Goal: Task Accomplishment & Management: Manage account settings

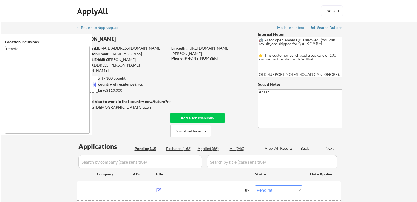
select select ""pending""
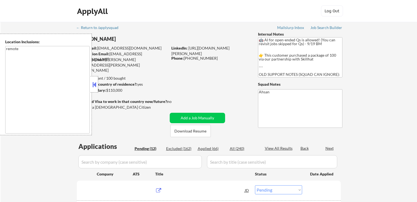
select select ""pending""
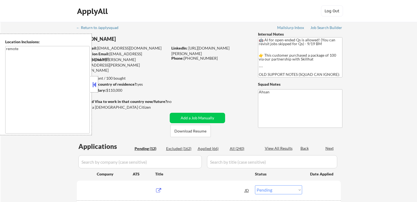
select select ""pending""
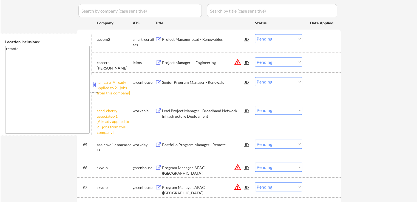
scroll to position [164, 0]
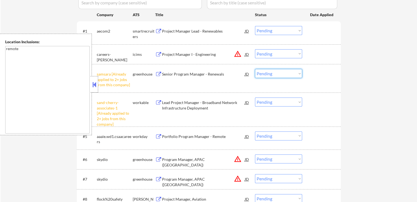
click at [274, 74] on select "Choose an option... Pending Applied Excluded (Questions) Excluded (Expired) Exc…" at bounding box center [278, 73] width 47 height 9
click at [255, 69] on select "Choose an option... Pending Applied Excluded (Questions) Excluded (Expired) Exc…" at bounding box center [278, 73] width 47 height 9
click at [374, 77] on div "← Return to /applysquad Mailslurp Inbox Job Search Builder [PERSON_NAME] User E…" at bounding box center [209, 89] width 416 height 462
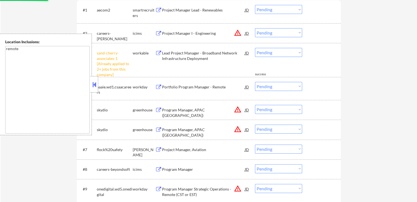
scroll to position [219, 0]
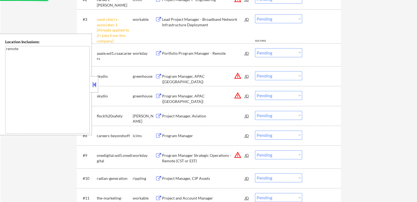
drag, startPoint x: 270, startPoint y: 17, endPoint x: 270, endPoint y: 21, distance: 3.6
click at [270, 17] on select "Choose an option... Pending Applied Excluded (Questions) Excluded (Expired) Exc…" at bounding box center [278, 18] width 47 height 9
click at [255, 14] on select "Choose an option... Pending Applied Excluded (Questions) Excluded (Expired) Exc…" at bounding box center [278, 18] width 47 height 9
click at [364, 70] on div "← Return to /applysquad Mailslurp Inbox Job Search Builder [PERSON_NAME] User E…" at bounding box center [209, 19] width 416 height 433
select select ""pending""
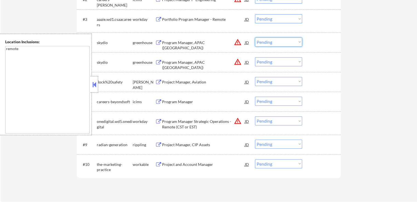
click at [276, 46] on select "Choose an option... Pending Applied Excluded (Questions) Excluded (Expired) Exc…" at bounding box center [278, 42] width 47 height 9
click at [255, 38] on select "Choose an option... Pending Applied Excluded (Questions) Excluded (Expired) Exc…" at bounding box center [278, 42] width 47 height 9
click at [269, 58] on select "Choose an option... Pending Applied Excluded (Questions) Excluded (Expired) Exc…" at bounding box center [278, 61] width 47 height 9
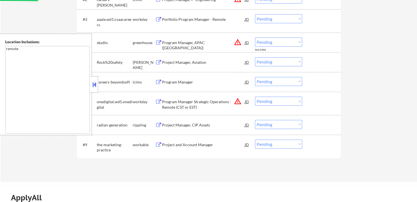
click at [272, 39] on select "Choose an option... Pending Applied Excluded (Questions) Excluded (Expired) Exc…" at bounding box center [278, 42] width 47 height 9
click at [255, 38] on select "Choose an option... Pending Applied Excluded (Questions) Excluded (Expired) Exc…" at bounding box center [278, 42] width 47 height 9
click at [338, 78] on div "#6 careers-beyondsoft icims Program Manager JD warning_amber Choose an option..…" at bounding box center [209, 82] width 264 height 20
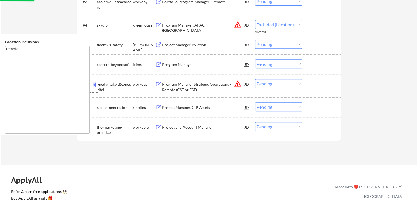
scroll to position [247, 0]
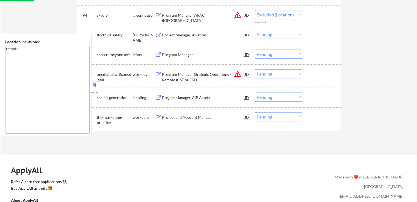
select select ""pending""
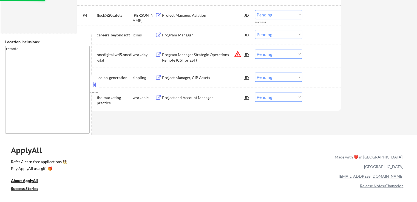
click at [269, 57] on select "Choose an option... Pending Applied Excluded (Questions) Excluded (Expired) Exc…" at bounding box center [278, 54] width 47 height 9
click at [255, 50] on select "Choose an option... Pending Applied Excluded (Questions) Excluded (Expired) Exc…" at bounding box center [278, 54] width 47 height 9
click at [336, 80] on div "#7 radian-generation rippling Project Manager, CIP Assets JD warning_amber Choo…" at bounding box center [207, 77] width 259 height 15
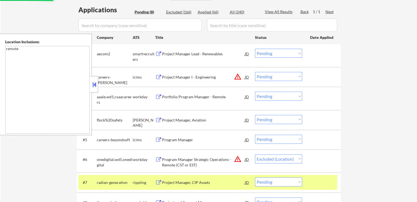
scroll to position [137, 0]
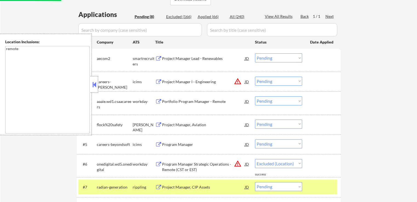
select select ""pending""
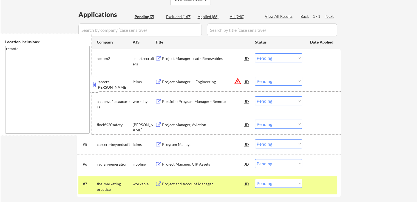
click at [269, 79] on select "Choose an option... Pending Applied Excluded (Questions) Excluded (Expired) Exc…" at bounding box center [278, 81] width 47 height 9
click at [255, 77] on select "Choose an option... Pending Applied Excluded (Questions) Excluded (Expired) Exc…" at bounding box center [278, 81] width 47 height 9
click at [356, 95] on div "← Return to /applysquad Mailslurp Inbox Job Search Builder [PERSON_NAME] User E…" at bounding box center [209, 53] width 416 height 336
select select ""pending""
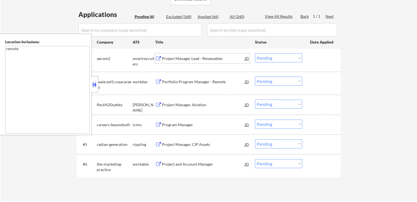
click at [210, 59] on div "Project Manager Lead - Renewables" at bounding box center [203, 58] width 83 height 5
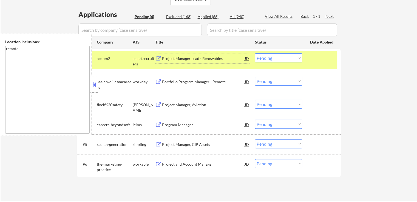
click at [204, 83] on div "Portfolio Program Manager - Remote" at bounding box center [203, 81] width 83 height 5
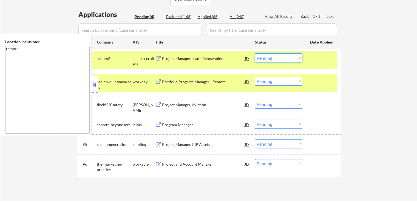
drag, startPoint x: 272, startPoint y: 56, endPoint x: 272, endPoint y: 62, distance: 5.5
click at [272, 57] on select "Choose an option... Pending Applied Excluded (Questions) Excluded (Expired) Exc…" at bounding box center [278, 57] width 47 height 9
click at [255, 53] on select "Choose an option... Pending Applied Excluded (Questions) Excluded (Expired) Exc…" at bounding box center [278, 57] width 47 height 9
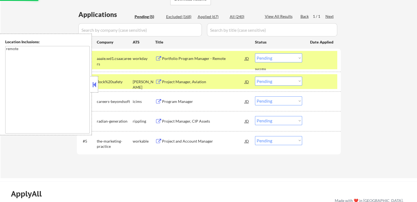
click at [205, 82] on div "Project Manager, Aviation" at bounding box center [203, 81] width 83 height 5
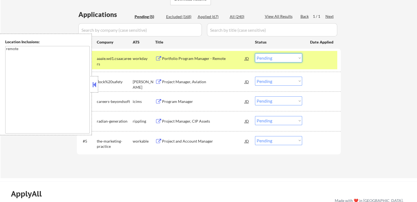
drag, startPoint x: 264, startPoint y: 57, endPoint x: 266, endPoint y: 62, distance: 5.3
click at [265, 57] on select "Choose an option... Pending Applied Excluded (Questions) Excluded (Expired) Exc…" at bounding box center [278, 57] width 47 height 9
click at [255, 53] on select "Choose an option... Pending Applied Excluded (Questions) Excluded (Expired) Exc…" at bounding box center [278, 57] width 47 height 9
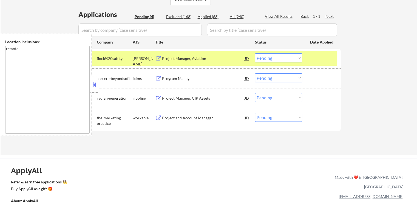
click at [199, 75] on div "Program Manager" at bounding box center [203, 78] width 83 height 10
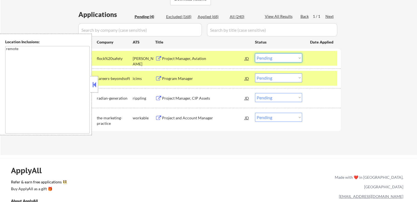
drag, startPoint x: 276, startPoint y: 56, endPoint x: 273, endPoint y: 61, distance: 5.5
click at [275, 56] on select "Choose an option... Pending Applied Excluded (Questions) Excluded (Expired) Exc…" at bounding box center [278, 57] width 47 height 9
click at [255, 53] on select "Choose an option... Pending Applied Excluded (Questions) Excluded (Expired) Exc…" at bounding box center [278, 57] width 47 height 9
select select ""pending""
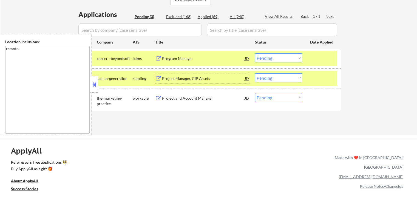
click at [210, 78] on div "Project Manager, CIP Assets" at bounding box center [203, 78] width 83 height 5
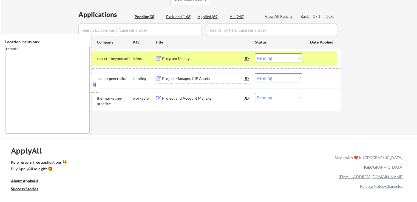
click at [269, 78] on select "Choose an option... Pending Applied Excluded (Questions) Excluded (Expired) Exc…" at bounding box center [278, 77] width 47 height 9
click at [255, 73] on select "Choose an option... Pending Applied Excluded (Questions) Excluded (Expired) Exc…" at bounding box center [278, 77] width 47 height 9
click at [207, 98] on div "Project and Account Manager" at bounding box center [203, 98] width 83 height 5
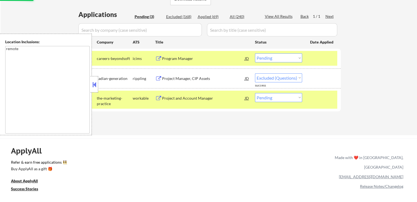
select select ""pending""
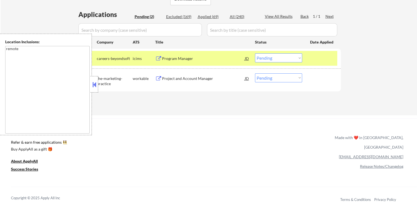
click at [173, 17] on div "Excluded (169)" at bounding box center [179, 16] width 27 height 5
select select ""excluded__bad_match_""
select select ""excluded__expired_""
select select ""excluded__location_""
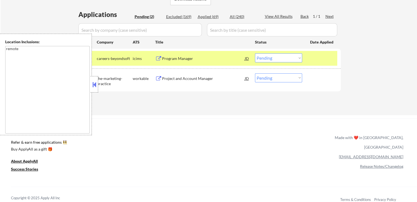
select select ""excluded__location_""
select select ""excluded__bad_match_""
select select ""excluded__expired_""
select select ""excluded__bad_match_""
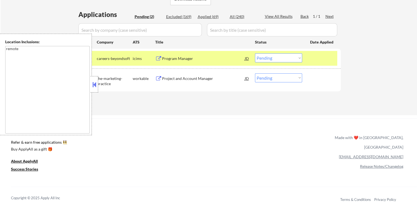
select select ""excluded__location_""
select select ""excluded__bad_match_""
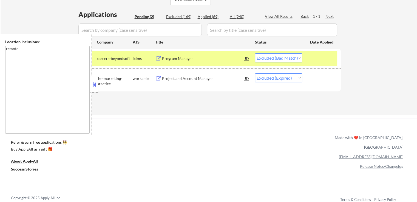
select select ""excluded__expired_""
select select ""excluded__location_""
select select ""excluded__expired_""
select select ""excluded__other_""
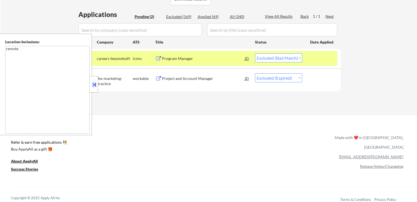
select select ""excluded__location_""
select select ""excluded""
select select ""excluded__location_""
select select ""excluded__bad_match_""
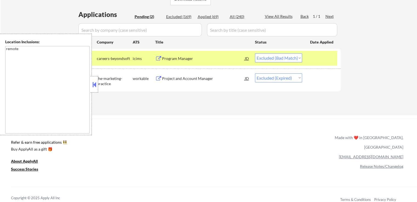
select select ""excluded__location_""
select select ""excluded__expired_""
select select ""excluded__other_""
select select ""excluded__bad_match_""
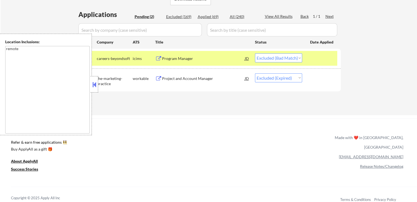
select select ""excluded__other_""
select select ""excluded__location_""
select select ""excluded__expired_""
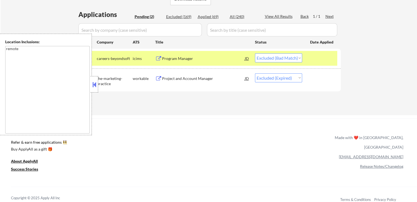
select select ""excluded__location_""
select select ""excluded__expired_""
select select ""excluded__bad_match_""
select select ""excluded__expired_""
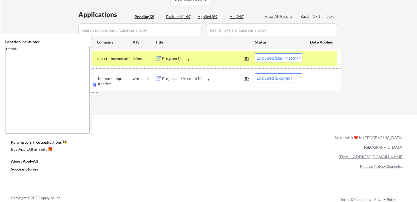
select select ""excluded__expired_""
select select ""excluded__bad_match_""
select select ""excluded""
select select ""excluded__location_""
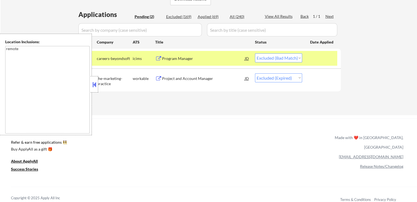
select select ""excluded__other_""
select select ""excluded__location_""
select select ""excluded__other_""
select select ""excluded__bad_match_""
select select ""excluded__other_""
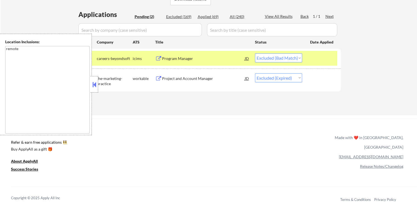
select select ""excluded__expired_""
select select ""excluded__location_""
select select ""excluded__expired_""
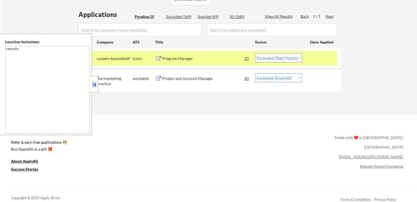
select select ""excluded__bad_match_""
select select ""excluded__expired_""
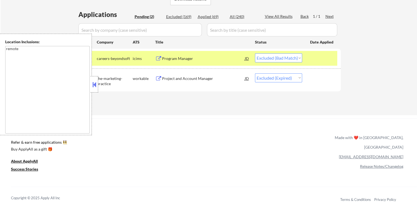
select select ""excluded__expired_""
select select ""excluded__location_""
select select ""excluded__expired_""
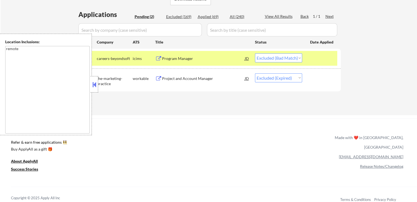
select select ""excluded__location_""
select select ""excluded__expired_""
select select ""excluded__location_""
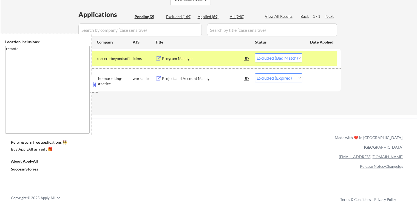
select select ""excluded__bad_match_""
select select ""excluded__other_""
select select ""excluded__bad_match_""
select select ""excluded__location_""
select select ""excluded__bad_match_""
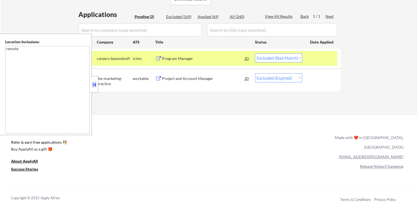
select select ""excluded__location_""
select select ""excluded__expired_""
select select ""excluded__location_""
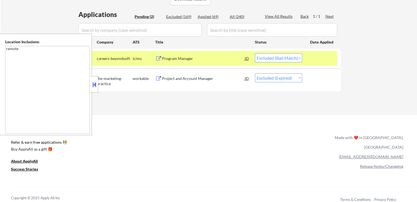
select select ""excluded__location_""
select select ""excluded__bad_match_""
select select ""excluded__expired_""
select select ""excluded__bad_match_""
select select ""excluded__location_""
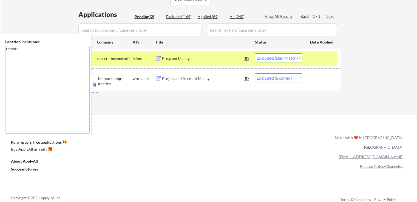
select select ""excluded__bad_match_""
select select ""excluded__location_""
select select ""excluded__bad_match_""
select select ""excluded__expired_""
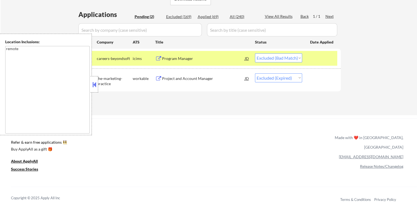
select select ""excluded__expired_""
select select ""excluded__location_""
select select ""excluded""
select select ""excluded__expired_""
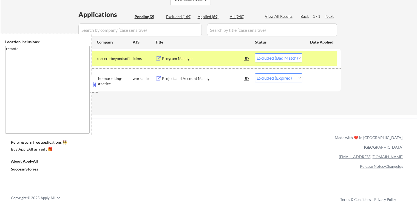
select select ""excluded__location_""
select select ""excluded__bad_match_""
select select ""excluded__expired_""
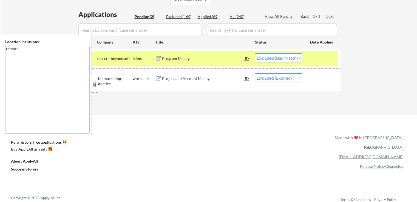
select select ""excluded__location_""
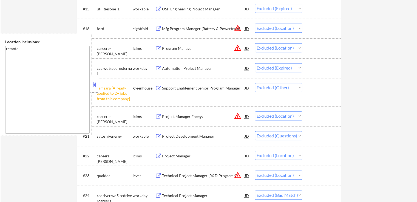
scroll to position [575, 0]
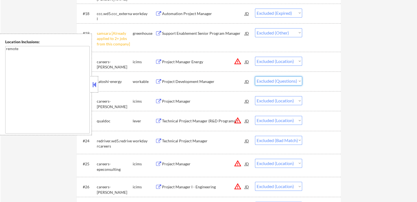
drag, startPoint x: 279, startPoint y: 79, endPoint x: 279, endPoint y: 84, distance: 4.2
click at [279, 79] on select "Choose an option... Pending Applied Excluded (Questions) Excluded (Expired) Exc…" at bounding box center [278, 80] width 47 height 9
select select ""excluded__expired_""
click at [255, 76] on select "Choose an option... Pending Applied Excluded (Questions) Excluded (Expired) Exc…" at bounding box center [278, 80] width 47 height 9
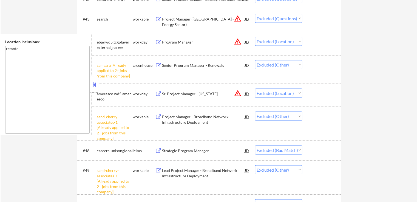
scroll to position [1123, 0]
click at [275, 19] on select "Choose an option... Pending Applied Excluded (Questions) Excluded (Expired) Exc…" at bounding box center [278, 17] width 47 height 9
select select ""excluded__expired_""
click at [255, 13] on select "Choose an option... Pending Applied Excluded (Questions) Excluded (Expired) Exc…" at bounding box center [278, 17] width 47 height 9
click at [354, 54] on div "← Return to /applysquad Mailslurp Inbox Job Search Builder [PERSON_NAME] User E…" at bounding box center [209, 113] width 416 height 2429
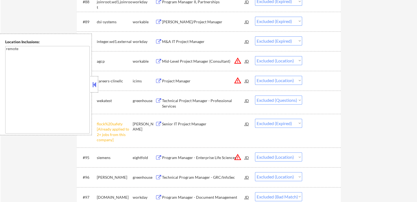
scroll to position [2192, 0]
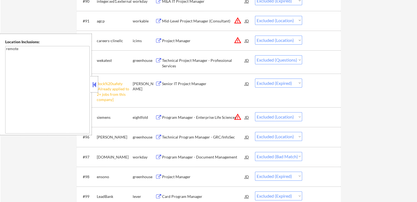
click at [281, 63] on select "Choose an option... Pending Applied Excluded (Questions) Excluded (Expired) Exc…" at bounding box center [278, 59] width 47 height 9
select select ""excluded__expired_""
click at [255, 56] on select "Choose an option... Pending Applied Excluded (Questions) Excluded (Expired) Exc…" at bounding box center [278, 59] width 47 height 9
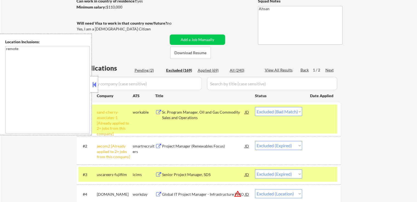
scroll to position [110, 0]
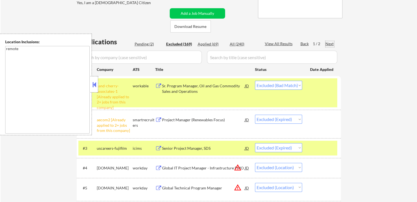
click at [329, 44] on div "Next" at bounding box center [329, 43] width 9 height 5
select select ""excluded__other_""
select select ""excluded""
select select ""excluded__bad_match_""
select select ""excluded""
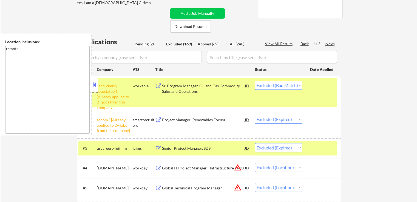
select select ""excluded__bad_match_""
select select ""excluded__location_""
select select ""excluded__expired_""
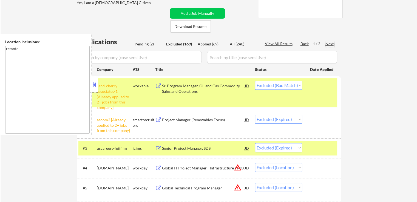
select select ""excluded__location_""
select select ""excluded__expired_""
select select ""excluded__location_""
select select ""excluded""
select select ""excluded__expired_""
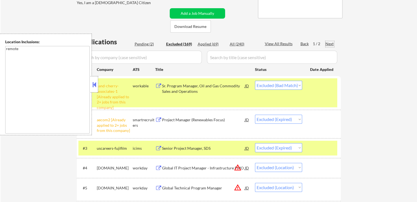
select select ""excluded""
select select ""excluded__expired_""
select select ""excluded""
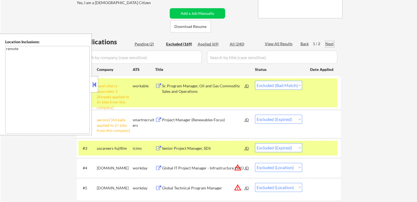
select select ""excluded__expired_""
select select ""excluded__bad_match_""
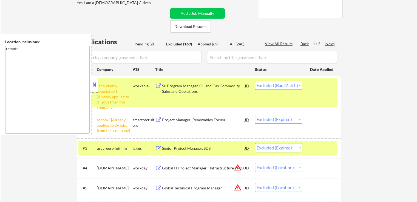
select select ""excluded__salary_""
select select ""excluded__location_""
select select ""excluded__bad_match_""
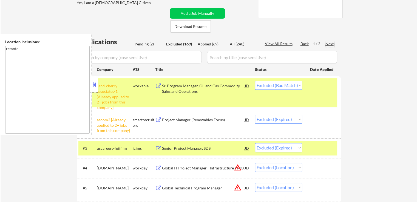
select select ""excluded__location_""
select select ""excluded__bad_match_""
select select ""excluded__location_""
select select ""excluded__salary_""
select select ""excluded__expired_""
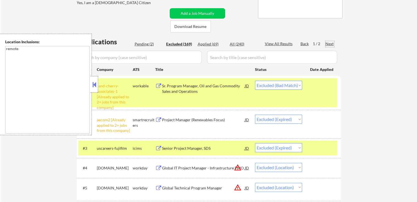
select select ""excluded__location_""
select select ""excluded__other_""
select select ""excluded__expired_""
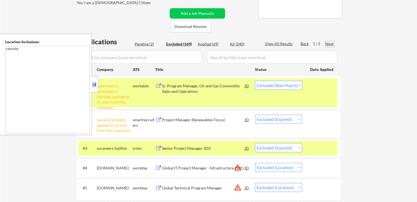
select select ""excluded__location_""
select select ""excluded__bad_match_""
select select ""excluded__expired_""
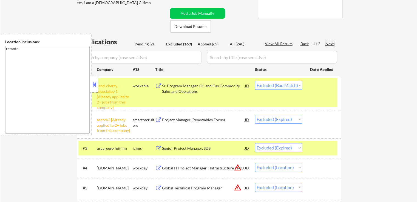
select select ""excluded__bad_match_""
select select ""excluded__location_""
select select ""excluded__salary_""
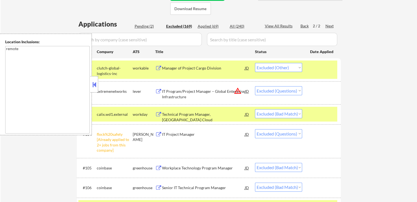
scroll to position [137, 0]
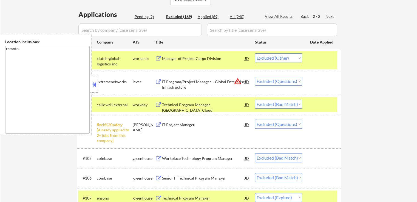
click at [284, 79] on select "Choose an option... Pending Applied Excluded (Questions) Excluded (Expired) Exc…" at bounding box center [278, 81] width 47 height 9
select select ""excluded__expired_""
click at [255, 77] on select "Choose an option... Pending Applied Excluded (Questions) Excluded (Expired) Exc…" at bounding box center [278, 81] width 47 height 9
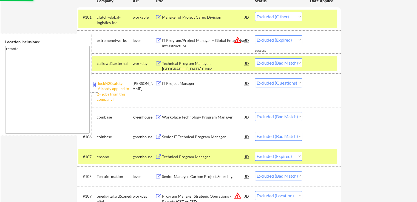
scroll to position [192, 0]
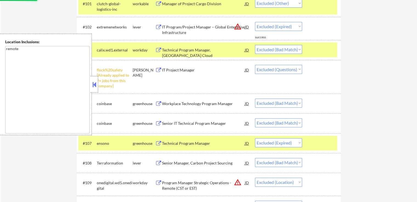
click at [280, 73] on select "Choose an option... Pending Applied Excluded (Questions) Excluded (Expired) Exc…" at bounding box center [278, 69] width 47 height 9
select select ""excluded__expired_""
click at [255, 65] on select "Choose an option... Pending Applied Excluded (Questions) Excluded (Expired) Exc…" at bounding box center [278, 69] width 47 height 9
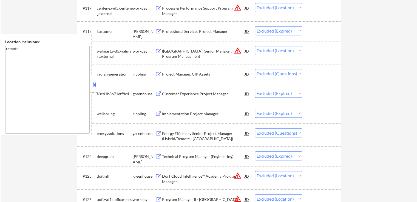
scroll to position [548, 0]
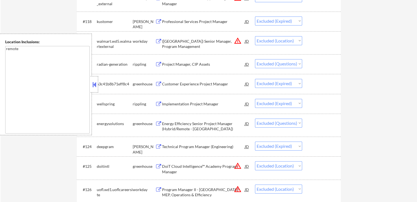
click at [274, 70] on div "#120 radian-generation rippling Project Manager, CIP Assets JD warning_amber Ch…" at bounding box center [207, 64] width 259 height 15
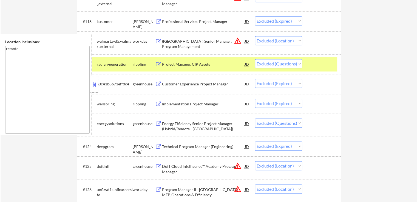
click at [273, 65] on select "Choose an option... Pending Applied Excluded (Questions) Excluded (Expired) Exc…" at bounding box center [278, 63] width 47 height 9
select select ""excluded__expired_""
click at [255, 59] on select "Choose an option... Pending Applied Excluded (Questions) Excluded (Expired) Exc…" at bounding box center [278, 63] width 47 height 9
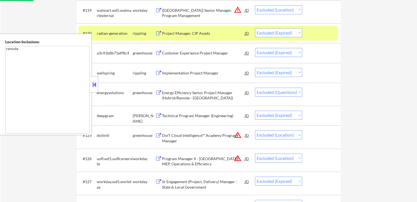
scroll to position [603, 0]
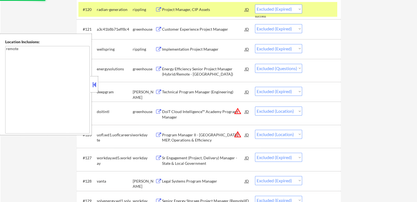
click at [285, 68] on select "Choose an option... Pending Applied Excluded (Questions) Excluded (Expired) Exc…" at bounding box center [278, 68] width 47 height 9
select select ""excluded__expired_""
click at [255, 64] on select "Choose an option... Pending Applied Excluded (Questions) Excluded (Expired) Exc…" at bounding box center [278, 68] width 47 height 9
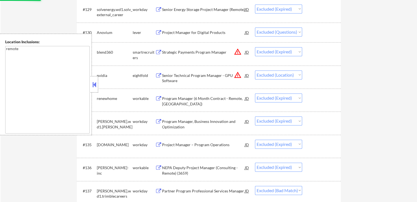
scroll to position [795, 0]
click at [285, 31] on select "Choose an option... Pending Applied Excluded (Questions) Excluded (Expired) Exc…" at bounding box center [278, 31] width 47 height 9
select select ""excluded__expired_""
click at [255, 27] on select "Choose an option... Pending Applied Excluded (Questions) Excluded (Expired) Exc…" at bounding box center [278, 31] width 47 height 9
click at [387, 67] on div "← Return to /applysquad Mailslurp Inbox Job Search Builder [PERSON_NAME] User E…" at bounding box center [209, 68] width 416 height 1683
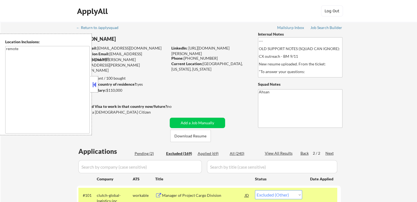
scroll to position [55, 0]
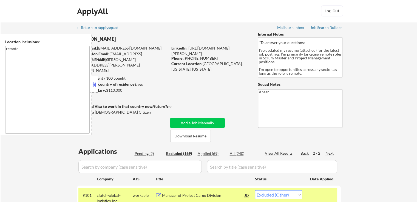
click at [146, 155] on div "Pending (2)" at bounding box center [148, 153] width 27 height 5
select select ""pending""
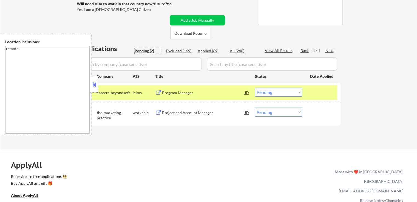
scroll to position [137, 0]
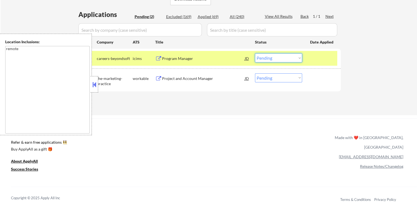
click at [279, 61] on select "Choose an option... Pending Applied Excluded (Questions) Excluded (Expired) Exc…" at bounding box center [278, 57] width 47 height 9
click at [255, 53] on select "Choose an option... Pending Applied Excluded (Questions) Excluded (Expired) Exc…" at bounding box center [278, 57] width 47 height 9
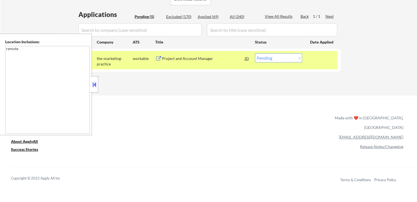
click at [275, 59] on select "Choose an option... Pending Applied Excluded (Questions) Excluded (Expired) Exc…" at bounding box center [278, 57] width 47 height 9
select select ""excluded__expired_""
click at [255, 53] on select "Choose an option... Pending Applied Excluded (Questions) Excluded (Expired) Exc…" at bounding box center [278, 57] width 47 height 9
